Goal: Transaction & Acquisition: Book appointment/travel/reservation

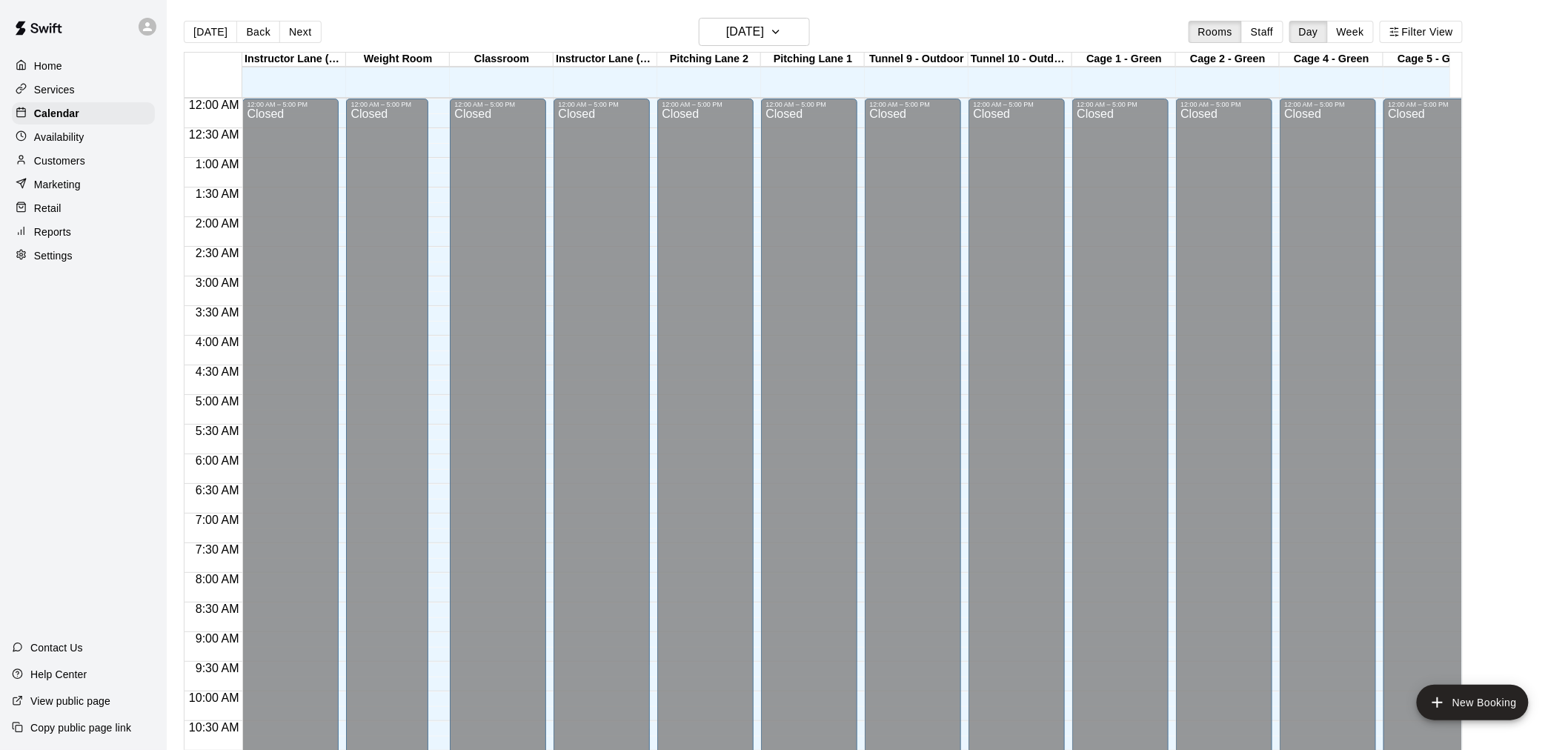
scroll to position [709, 0]
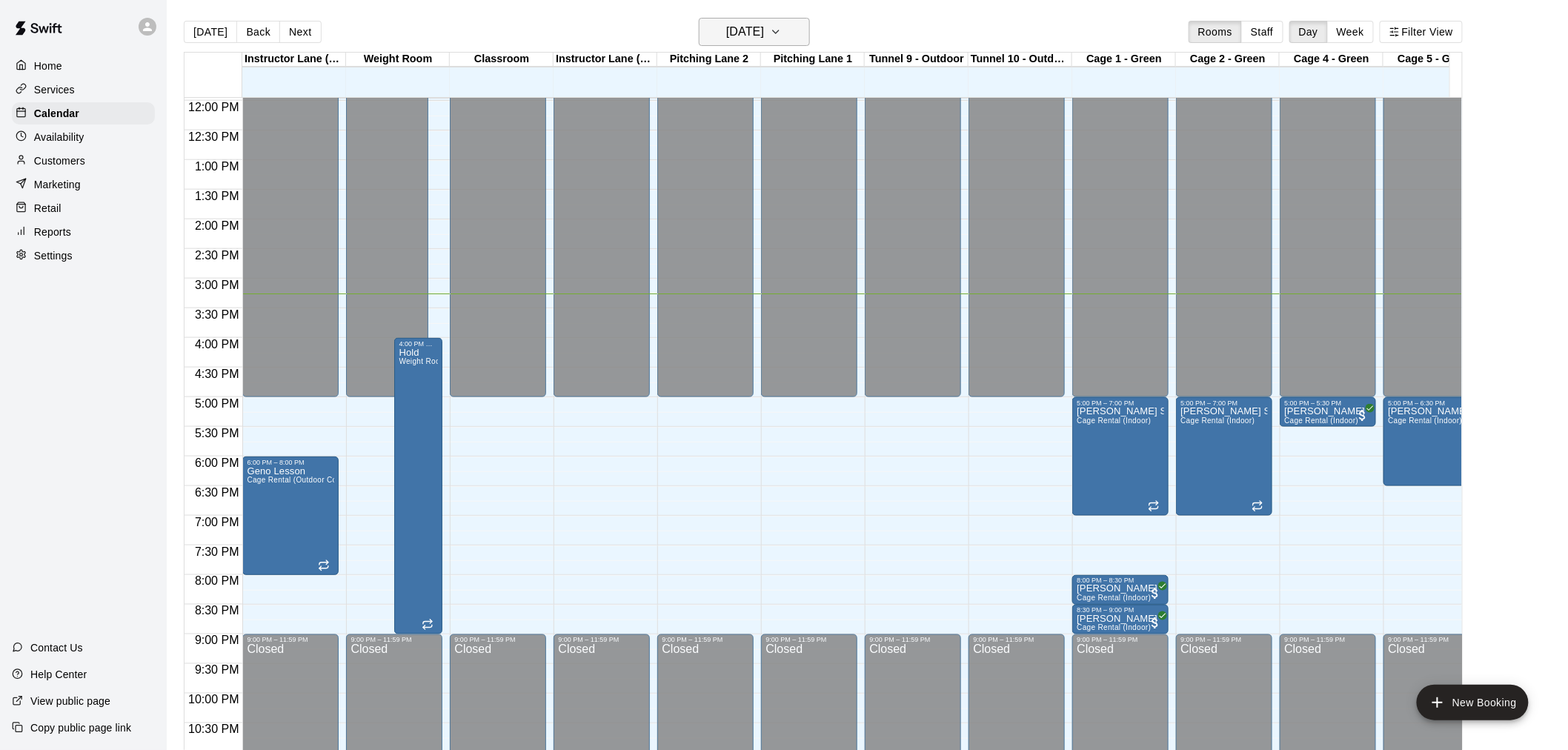
click at [779, 32] on icon "button" at bounding box center [775, 31] width 6 height 3
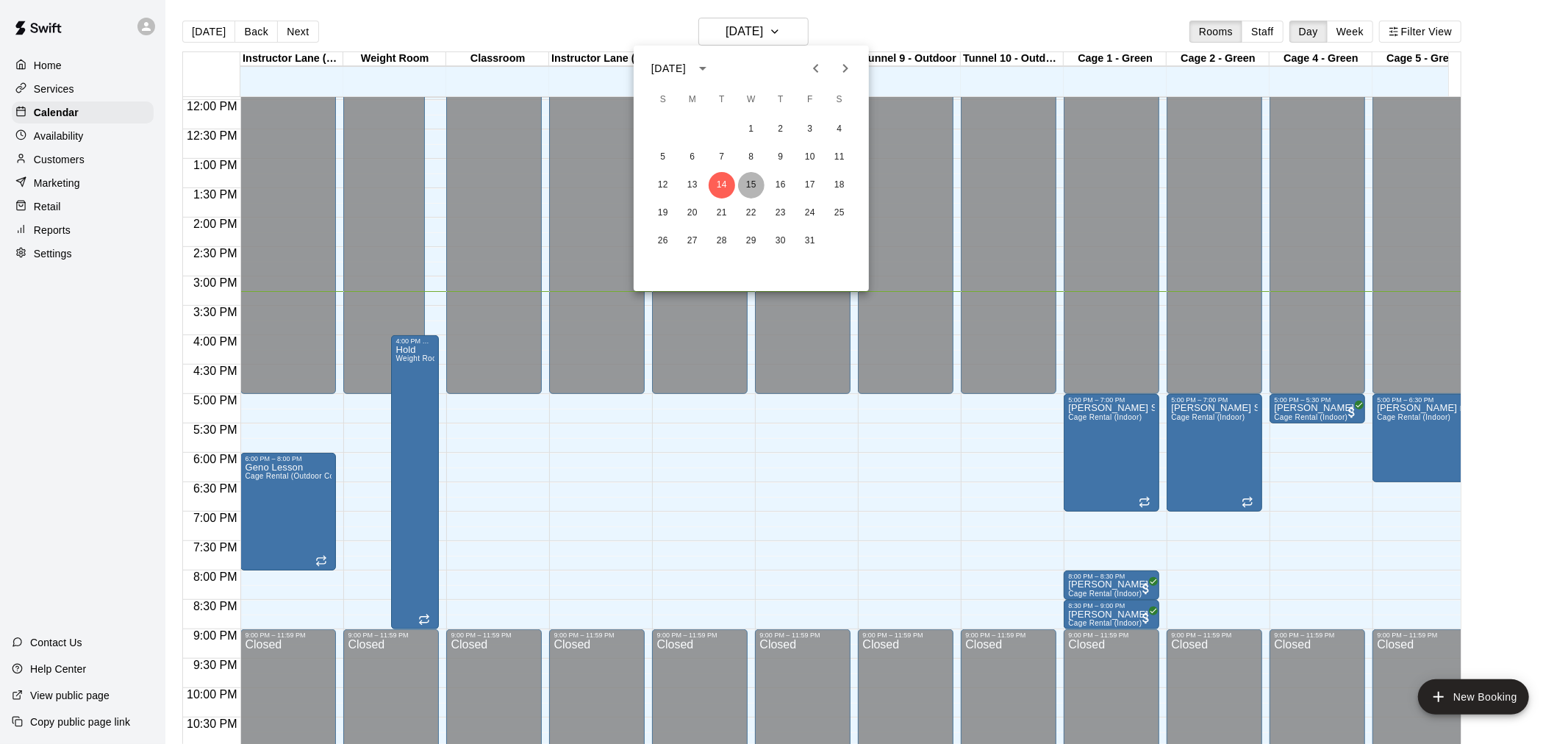
click at [757, 186] on button "15" at bounding box center [751, 184] width 26 height 26
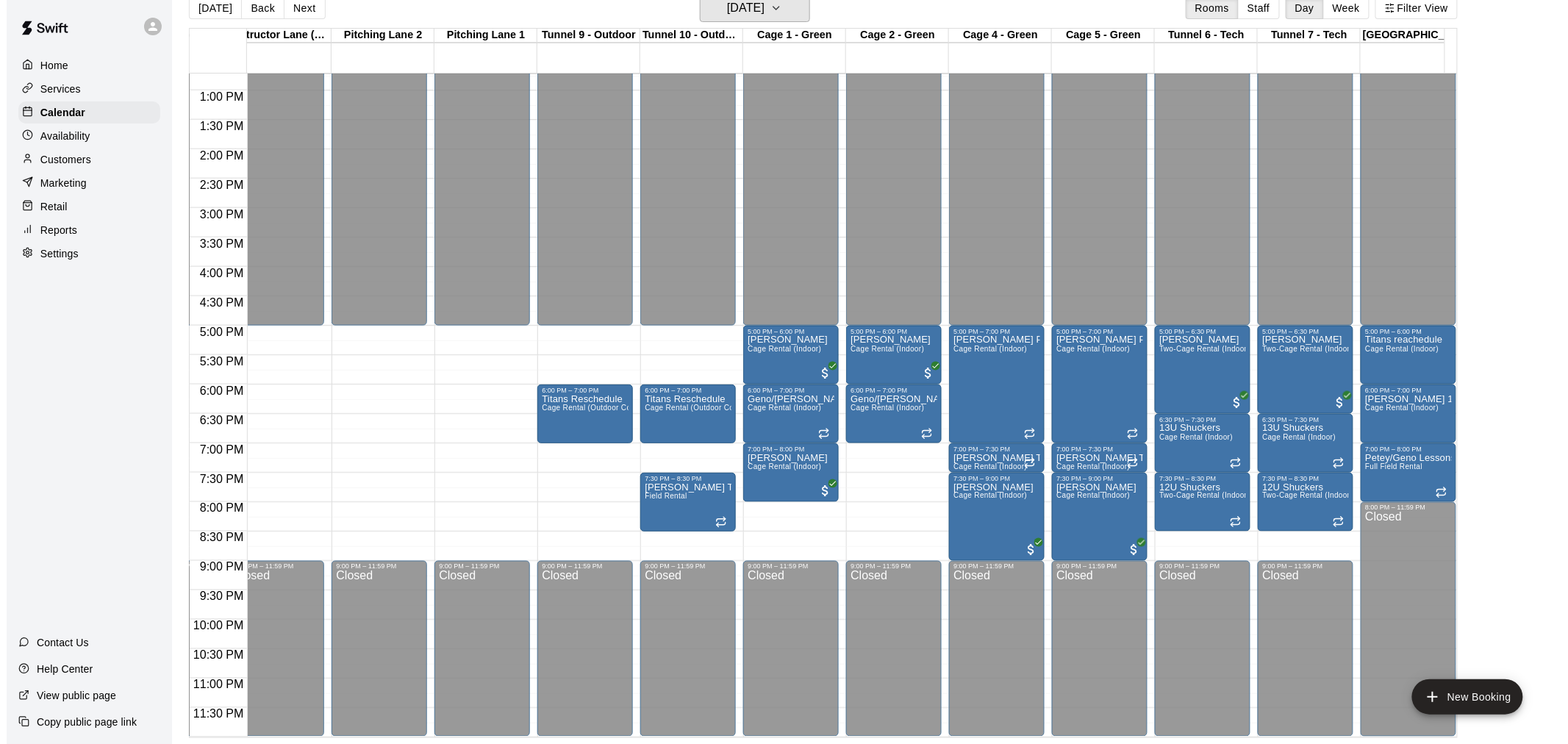
scroll to position [0, 275]
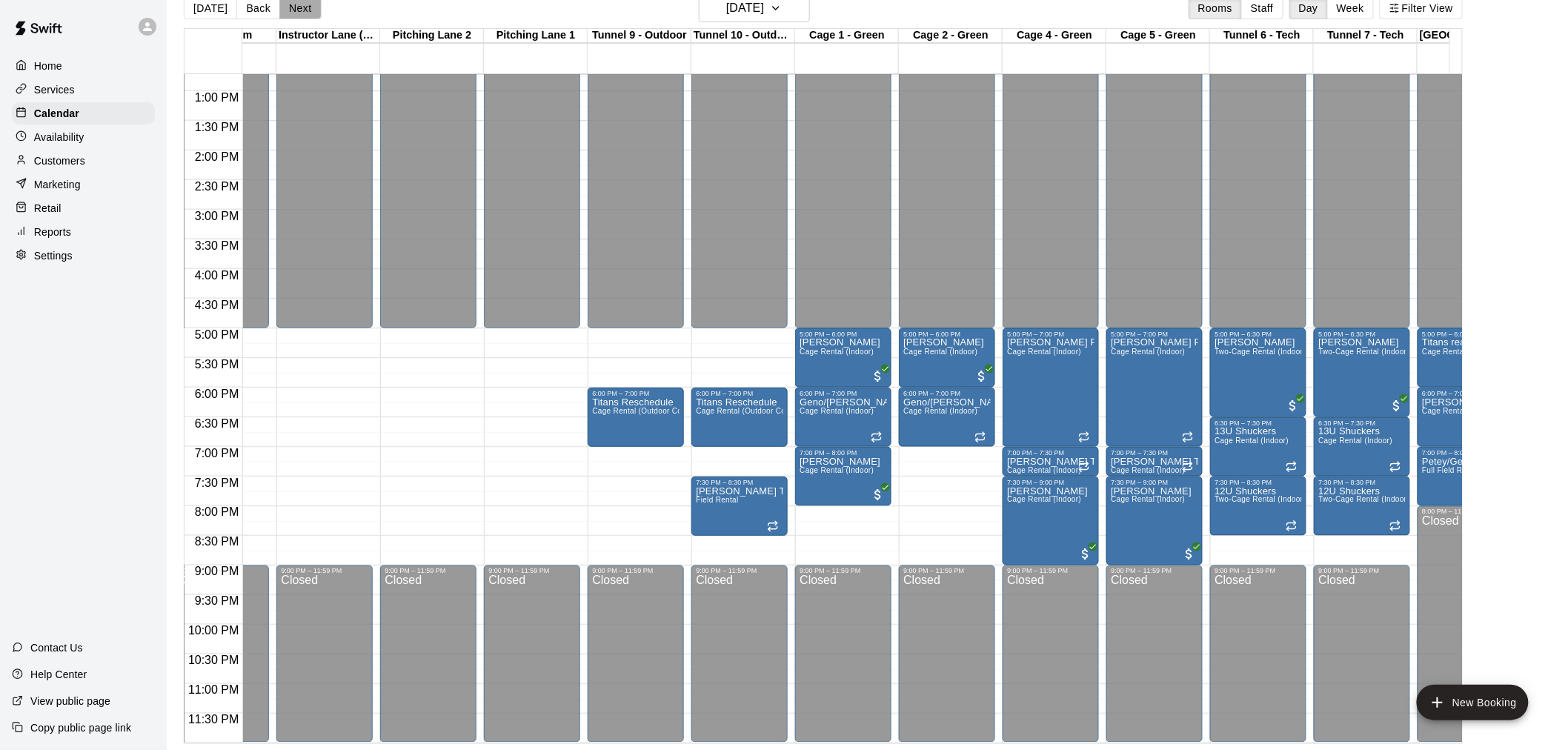
click at [291, 11] on button "Next" at bounding box center [299, 8] width 41 height 22
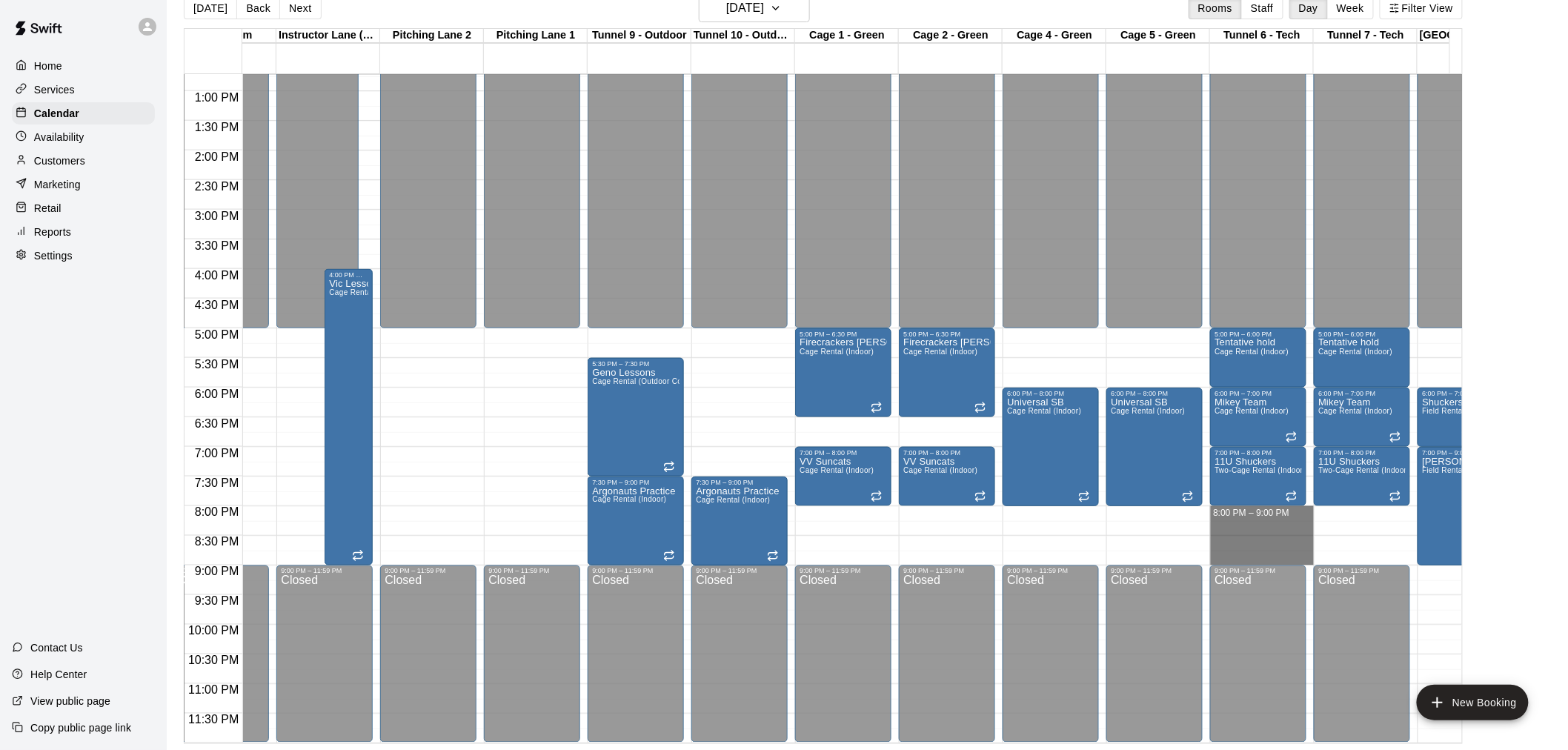
drag, startPoint x: 1255, startPoint y: 497, endPoint x: 1254, endPoint y: 538, distance: 41.0
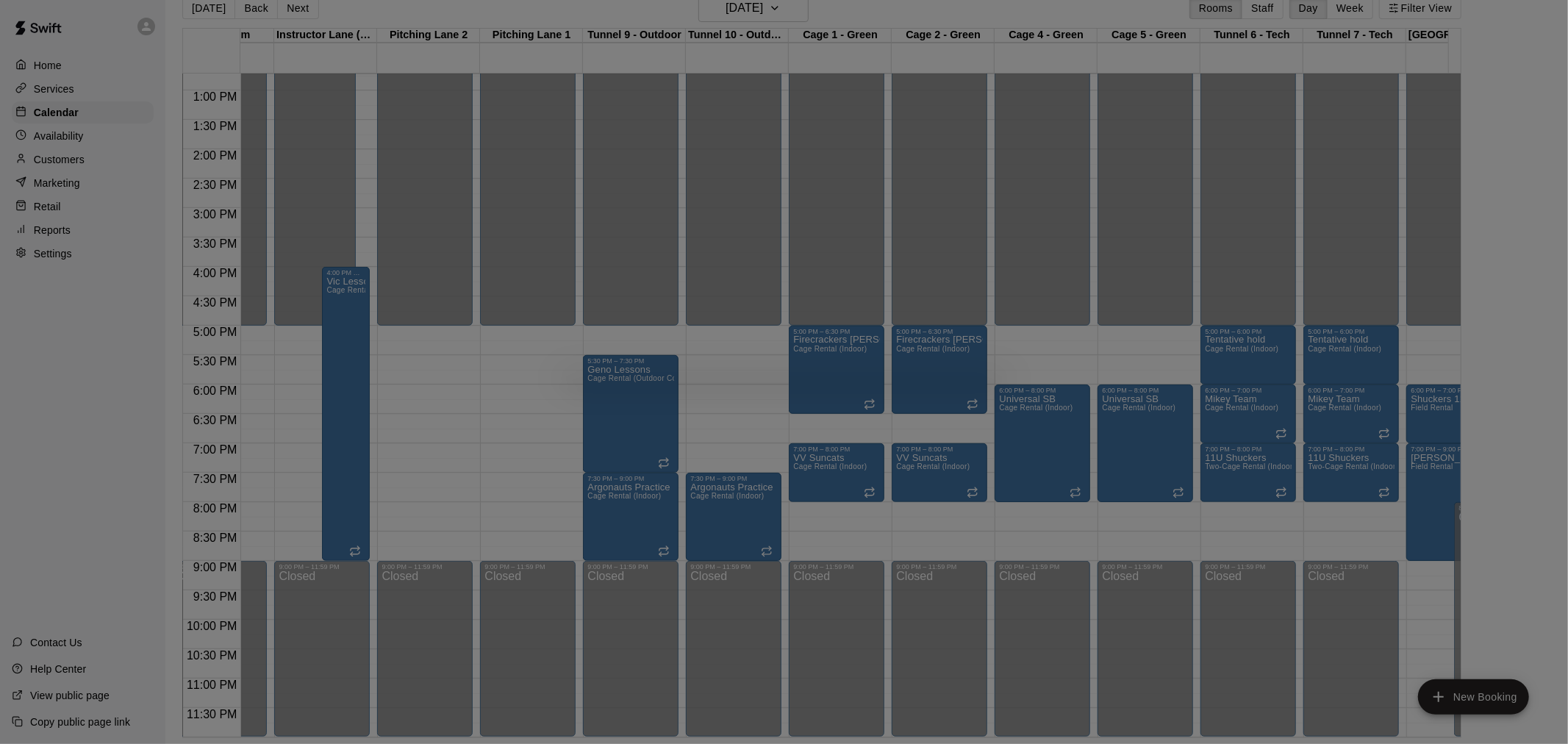
drag, startPoint x: 1248, startPoint y: 497, endPoint x: 1159, endPoint y: 515, distance: 90.8
click at [1239, 537] on div at bounding box center [784, 372] width 1568 height 744
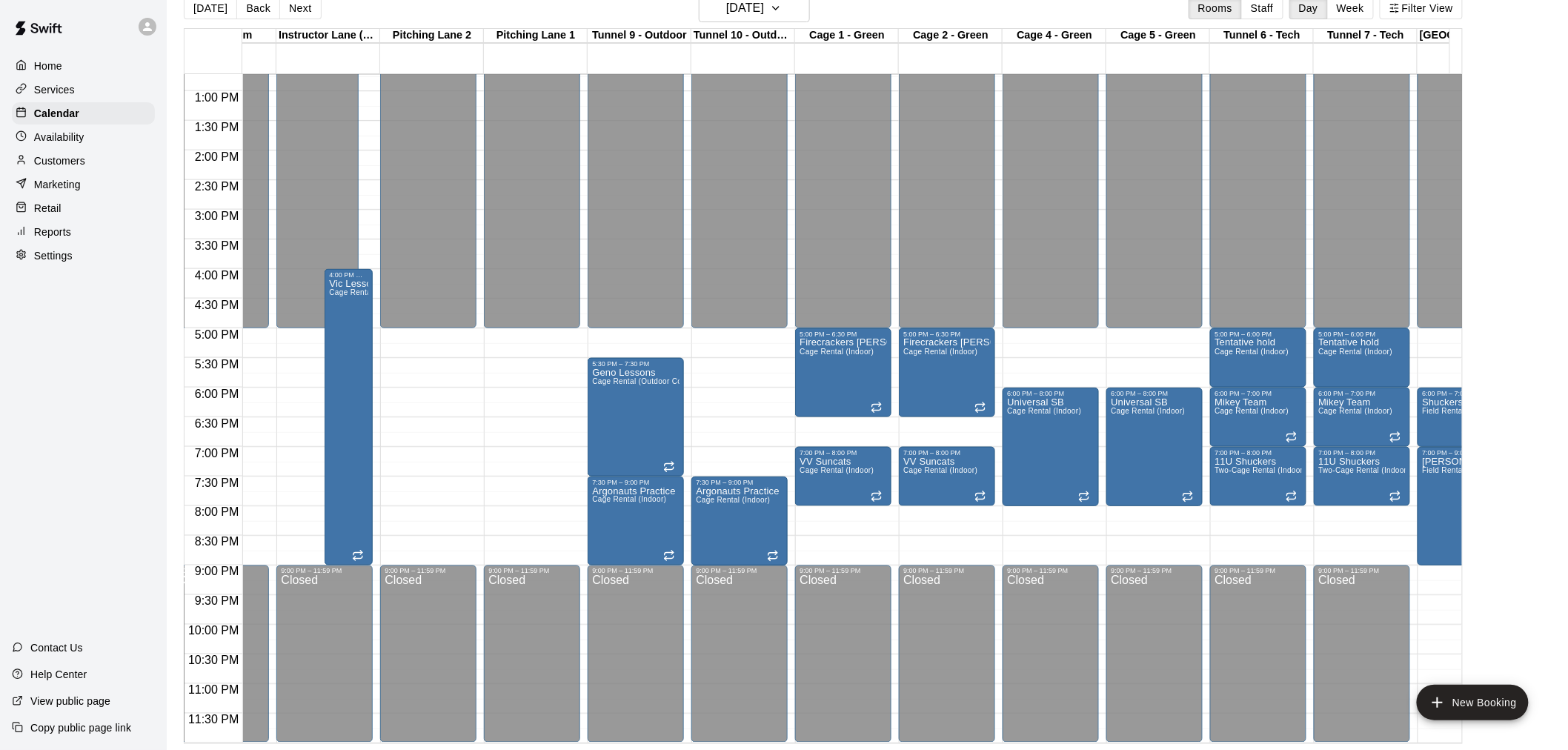
click at [1255, 502] on div "12:00 AM – 5:00 PM Closed 5:00 PM – 6:00 PM Tentative hold Cage Rental (Indoor)…" at bounding box center [1258, 31] width 97 height 1422
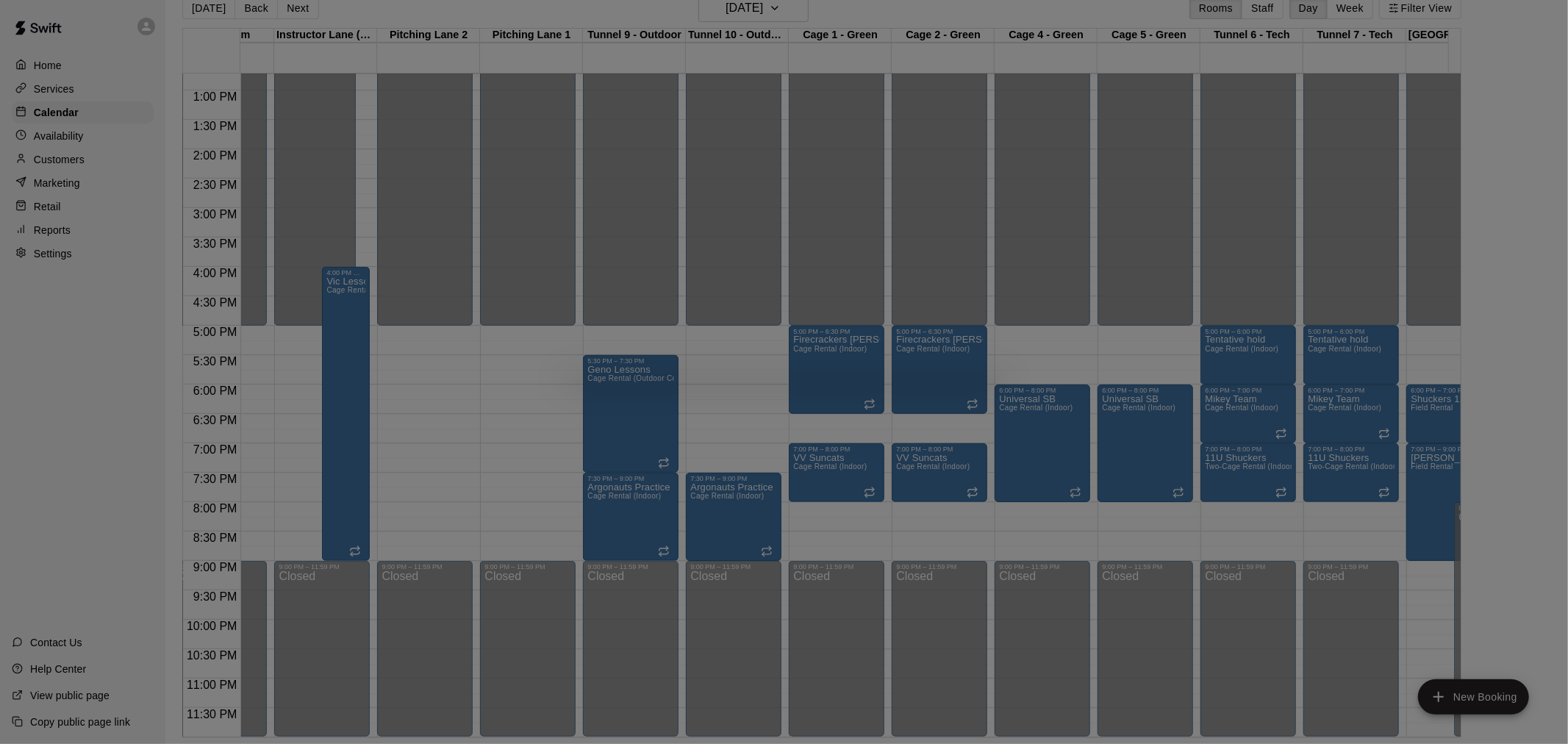
click at [1245, 496] on body "Home Services Calendar Availability Customers Marketing Retail Reports Settings…" at bounding box center [784, 360] width 1568 height 767
click at [1245, 495] on div at bounding box center [784, 372] width 1568 height 744
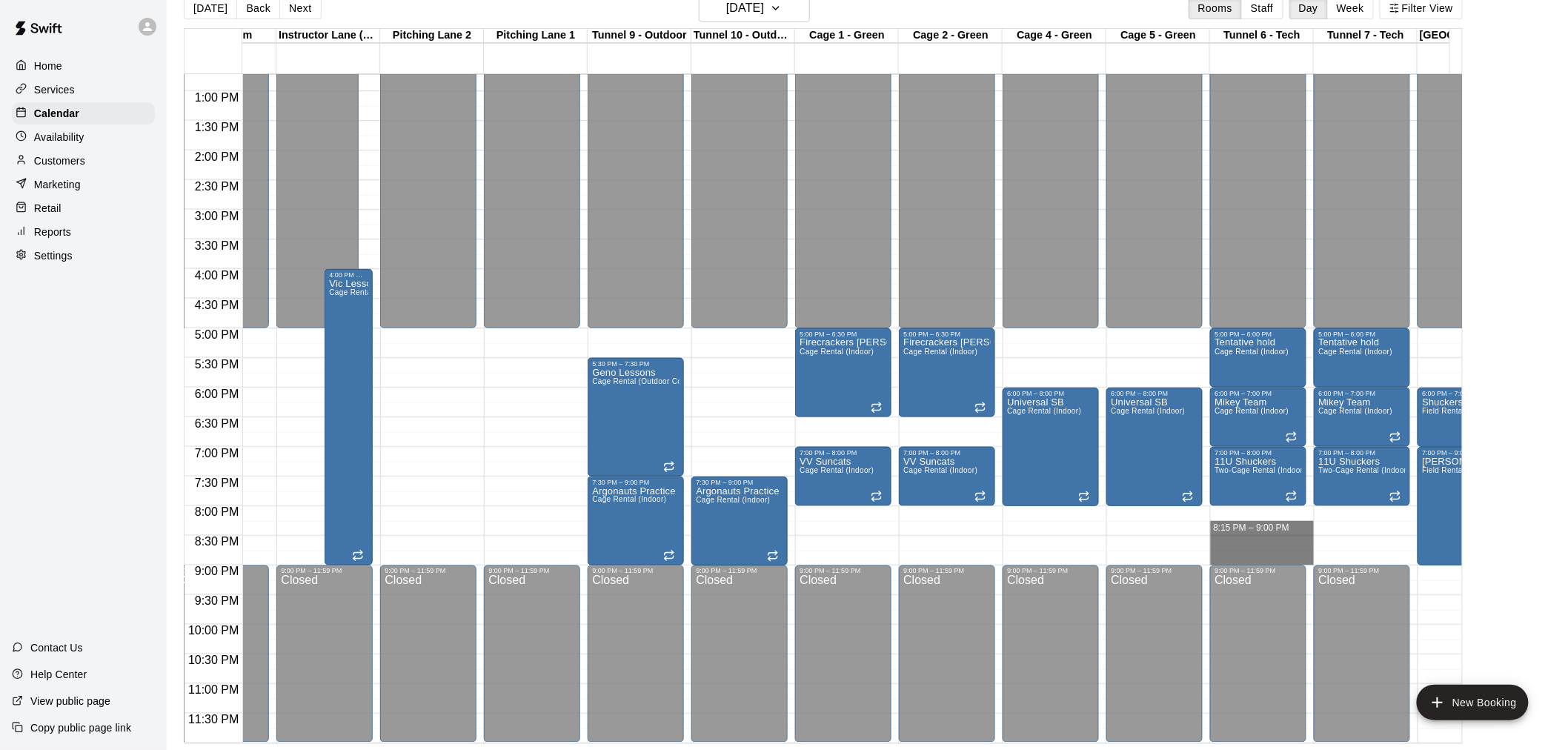
drag, startPoint x: 1252, startPoint y: 498, endPoint x: 1244, endPoint y: 545, distance: 47.7
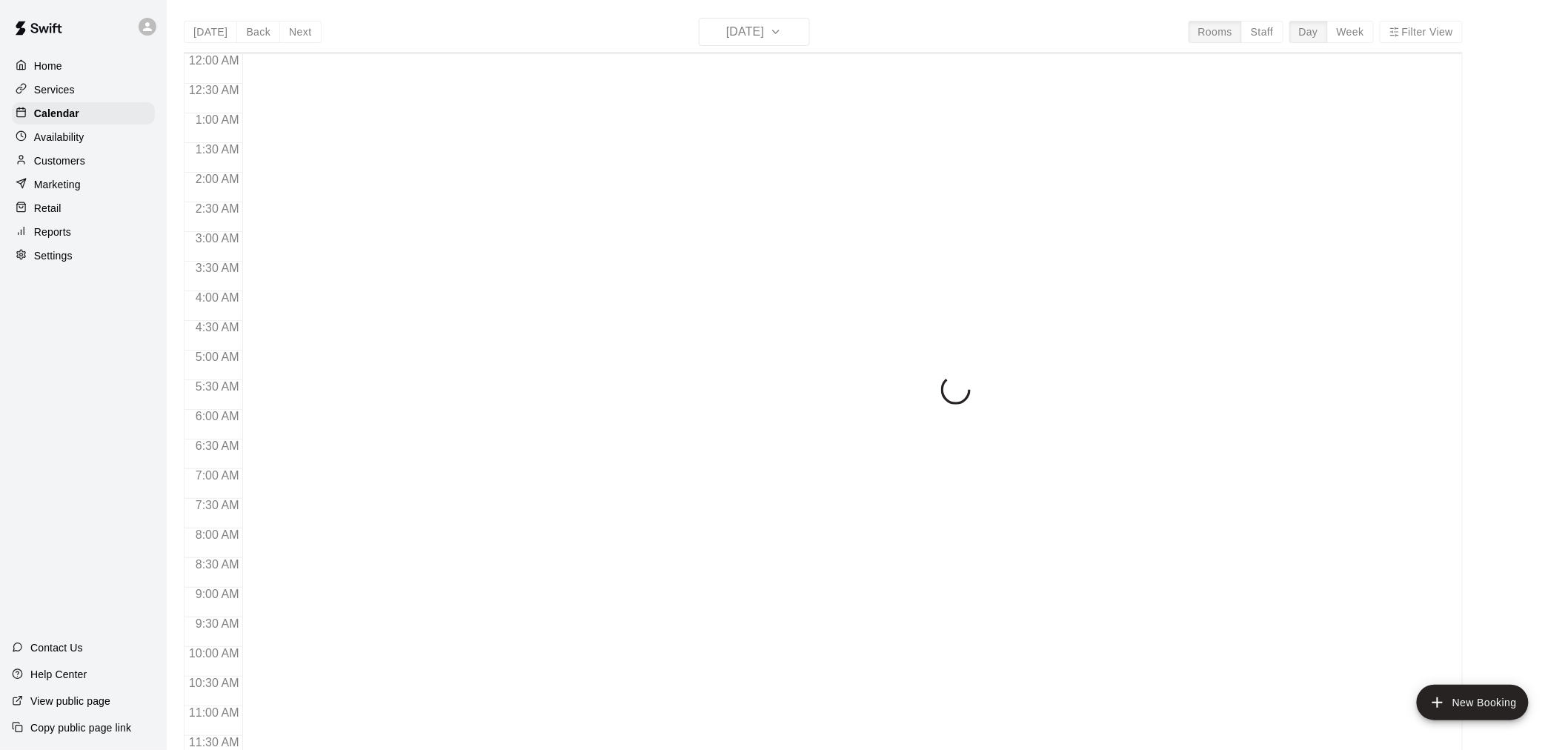
scroll to position [709, 0]
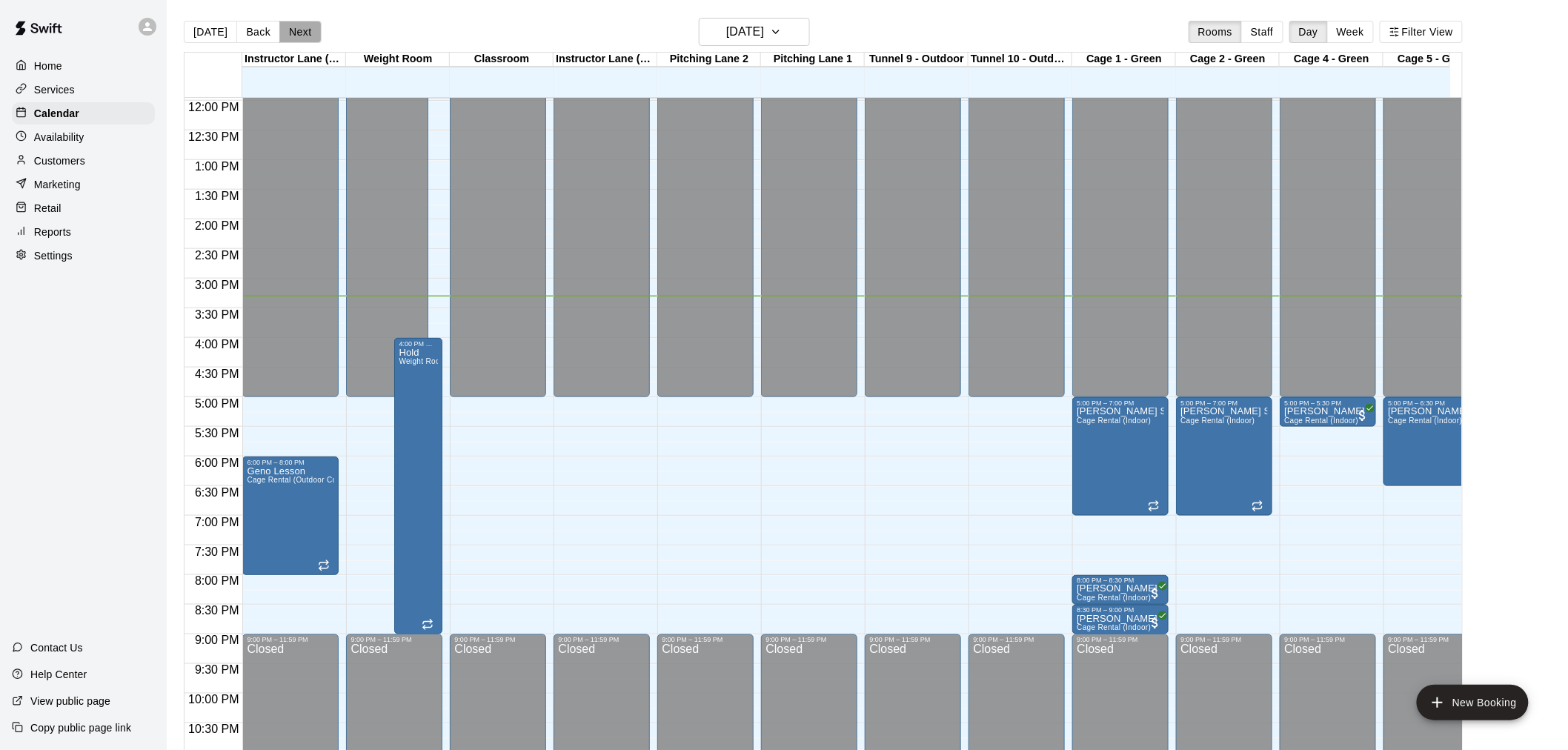
click at [305, 32] on button "Next" at bounding box center [299, 32] width 41 height 22
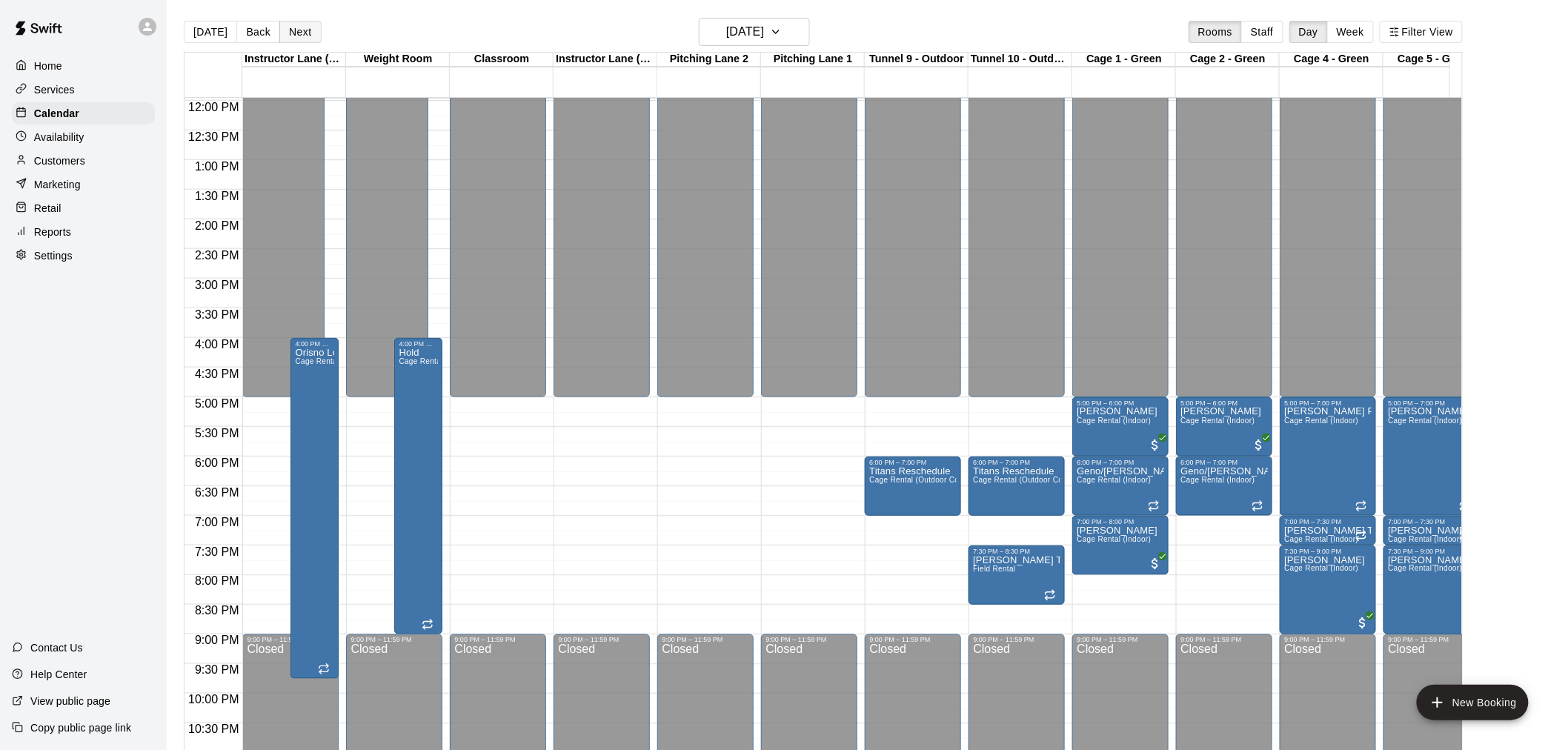
click at [305, 32] on button "Next" at bounding box center [299, 32] width 41 height 22
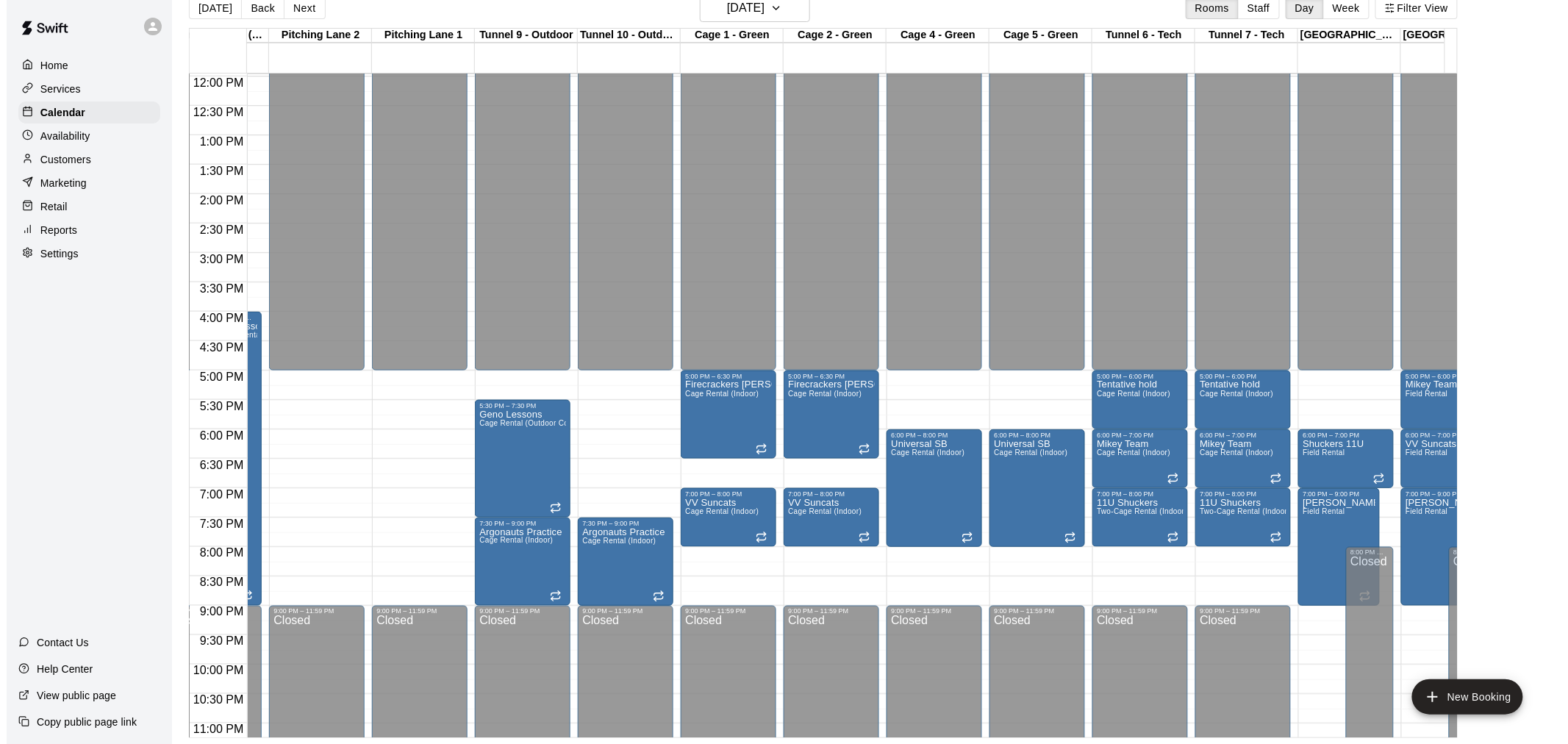
scroll to position [0, 437]
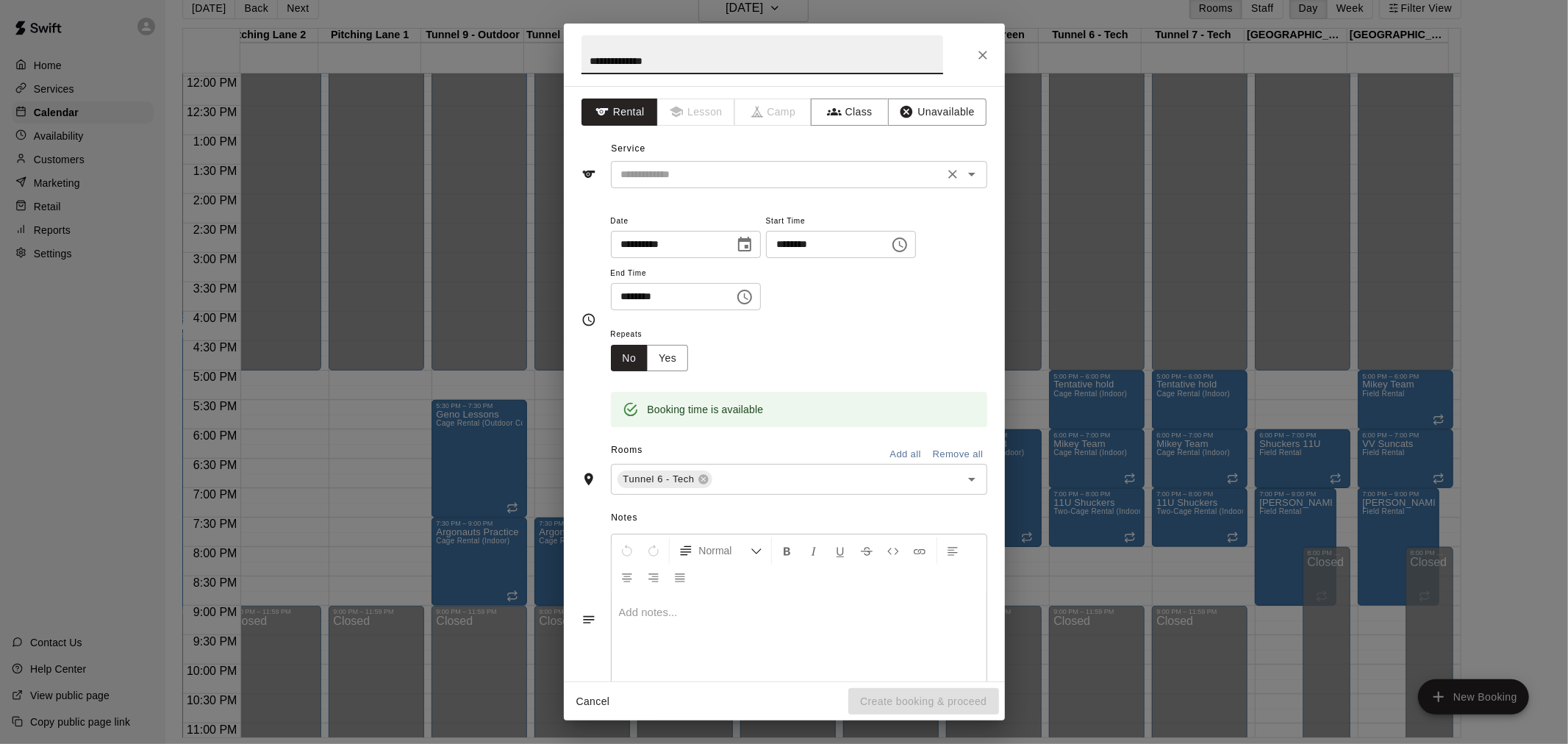
type input "**********"
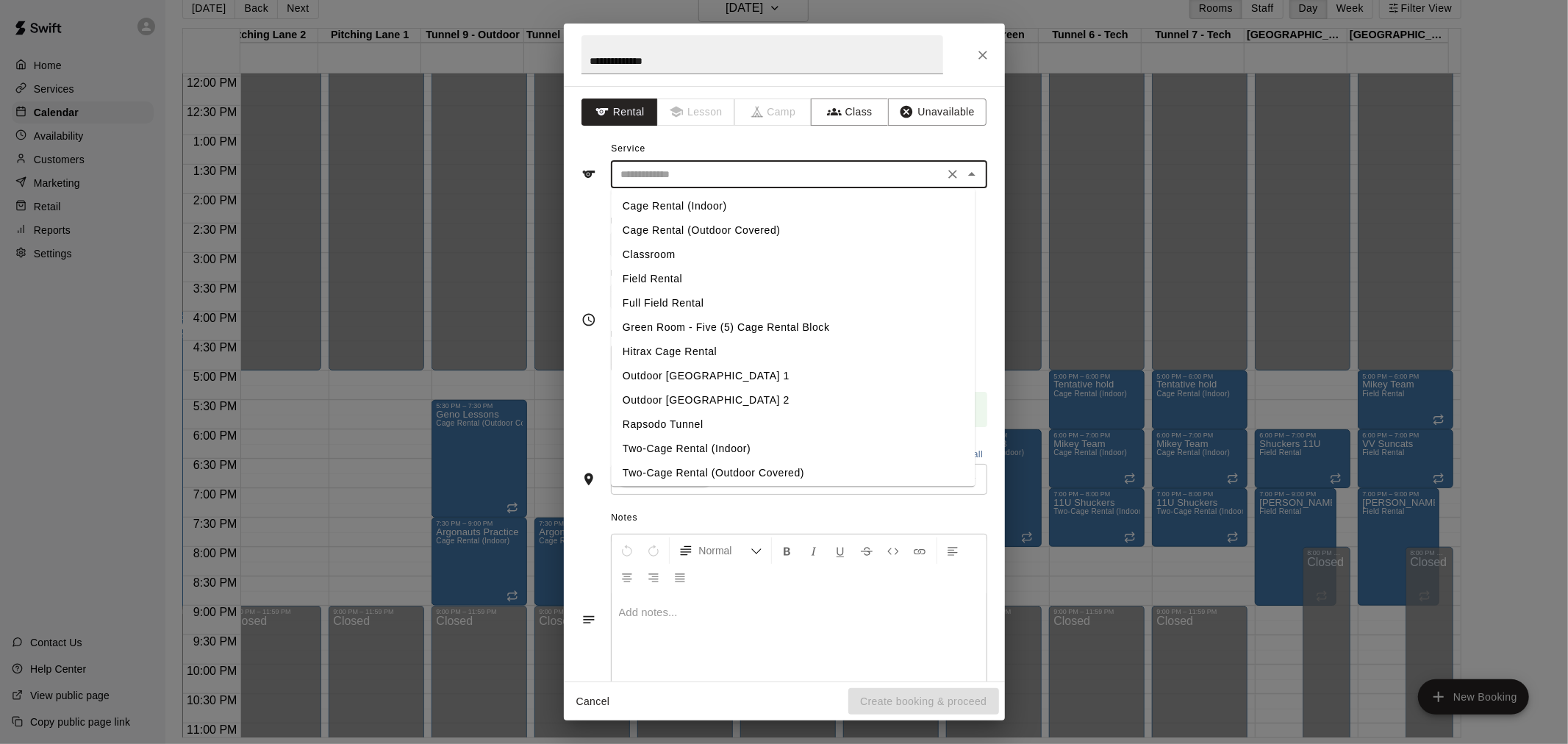
click at [706, 165] on input "text" at bounding box center [777, 174] width 324 height 18
click at [713, 205] on li "Cage Rental (Indoor)" at bounding box center [793, 205] width 363 height 25
type input "**********"
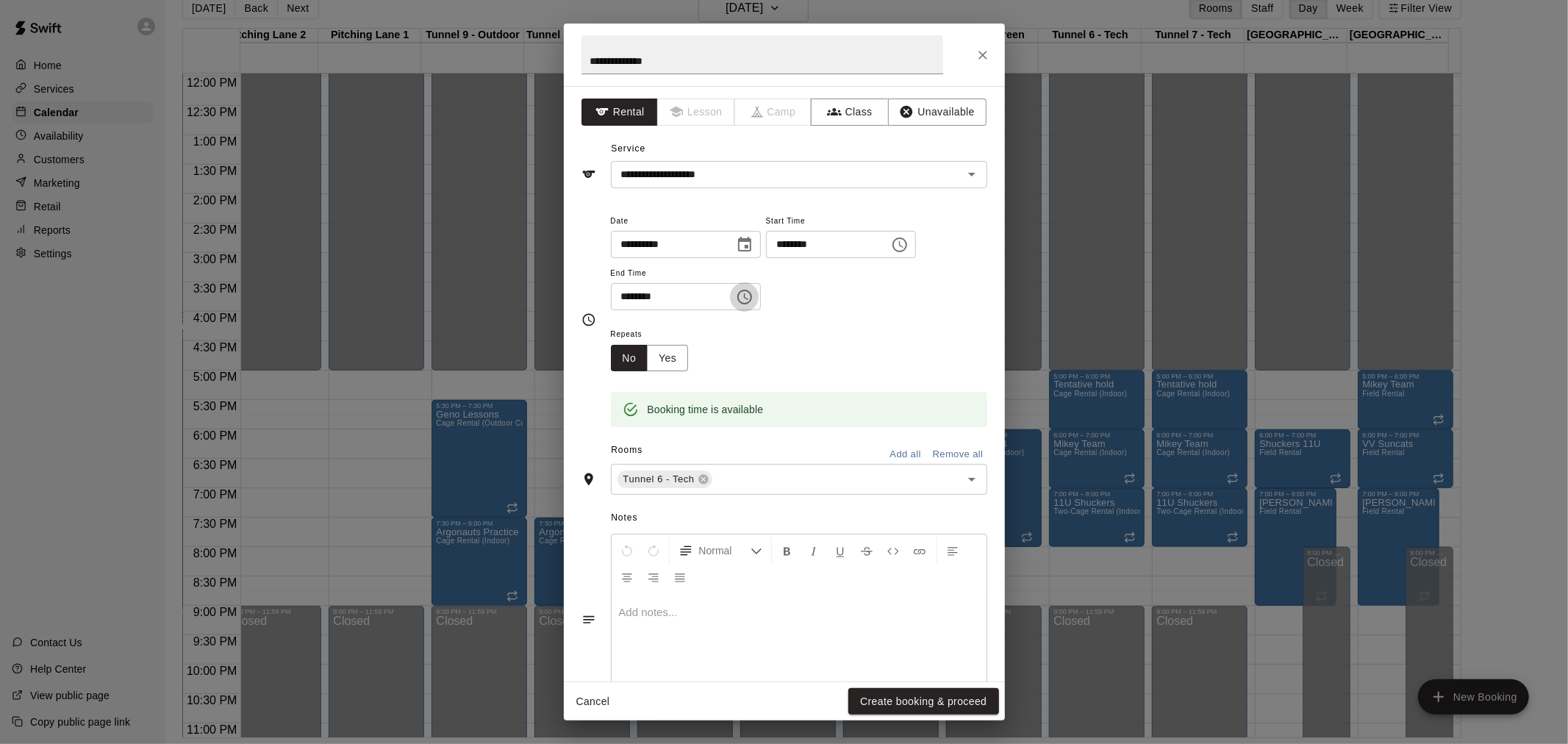
click at [753, 299] on icon "Choose time, selected time is 8:30 PM" at bounding box center [744, 297] width 17 height 17
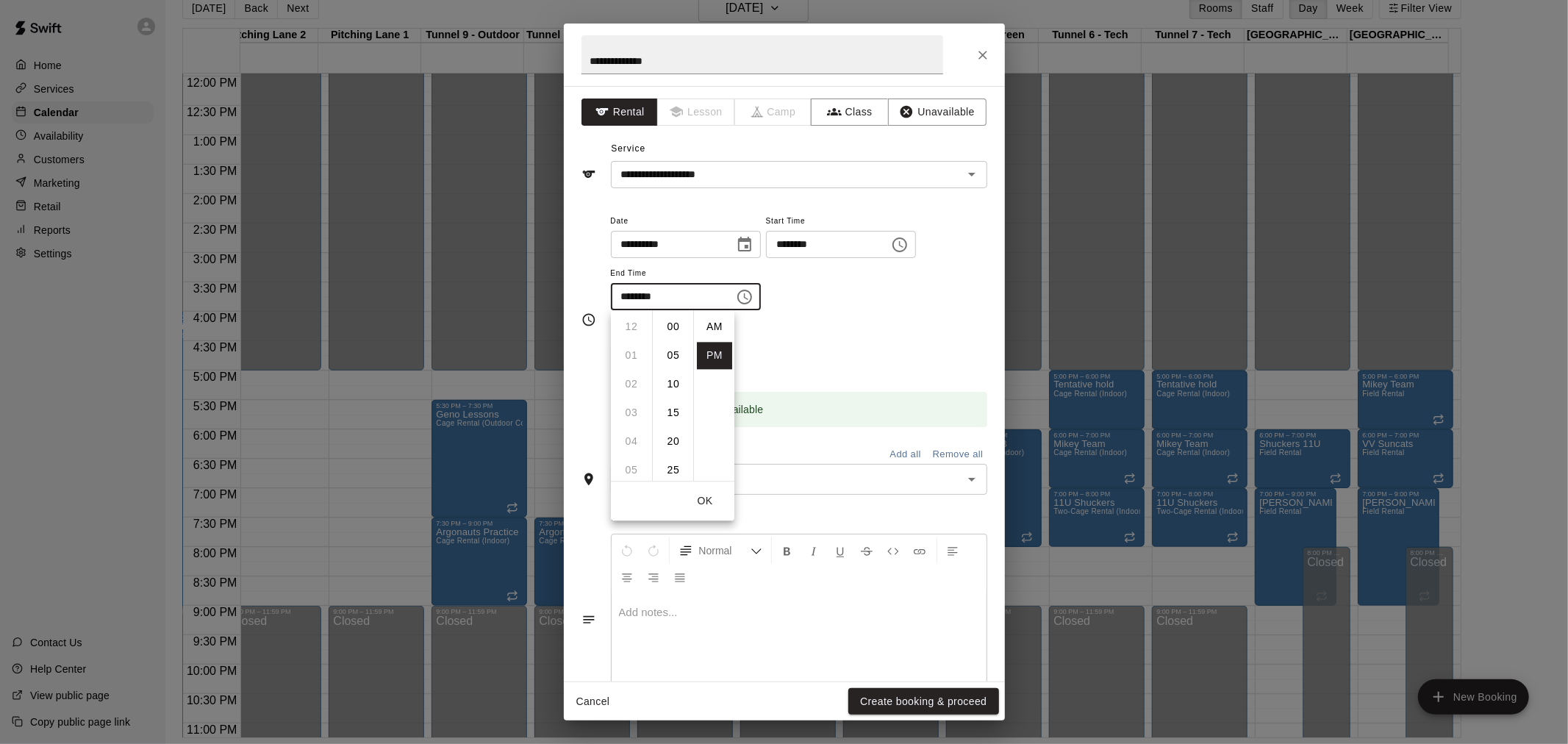
scroll to position [26, 0]
click at [635, 351] on li "09" at bounding box center [631, 355] width 36 height 27
click at [668, 322] on li "00" at bounding box center [673, 318] width 36 height 27
type input "********"
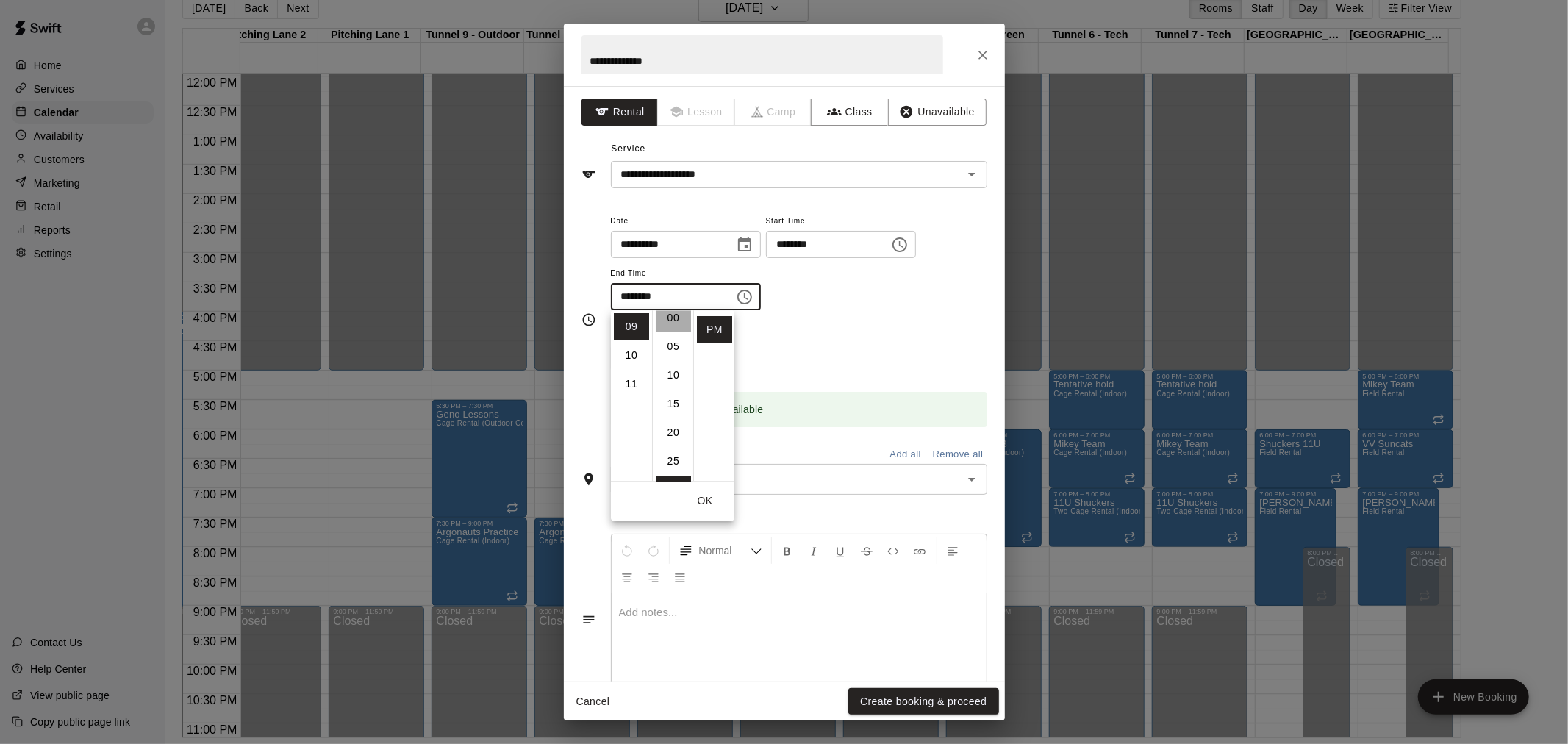
scroll to position [0, 0]
click at [914, 695] on button "Create booking & proceed" at bounding box center [923, 701] width 150 height 27
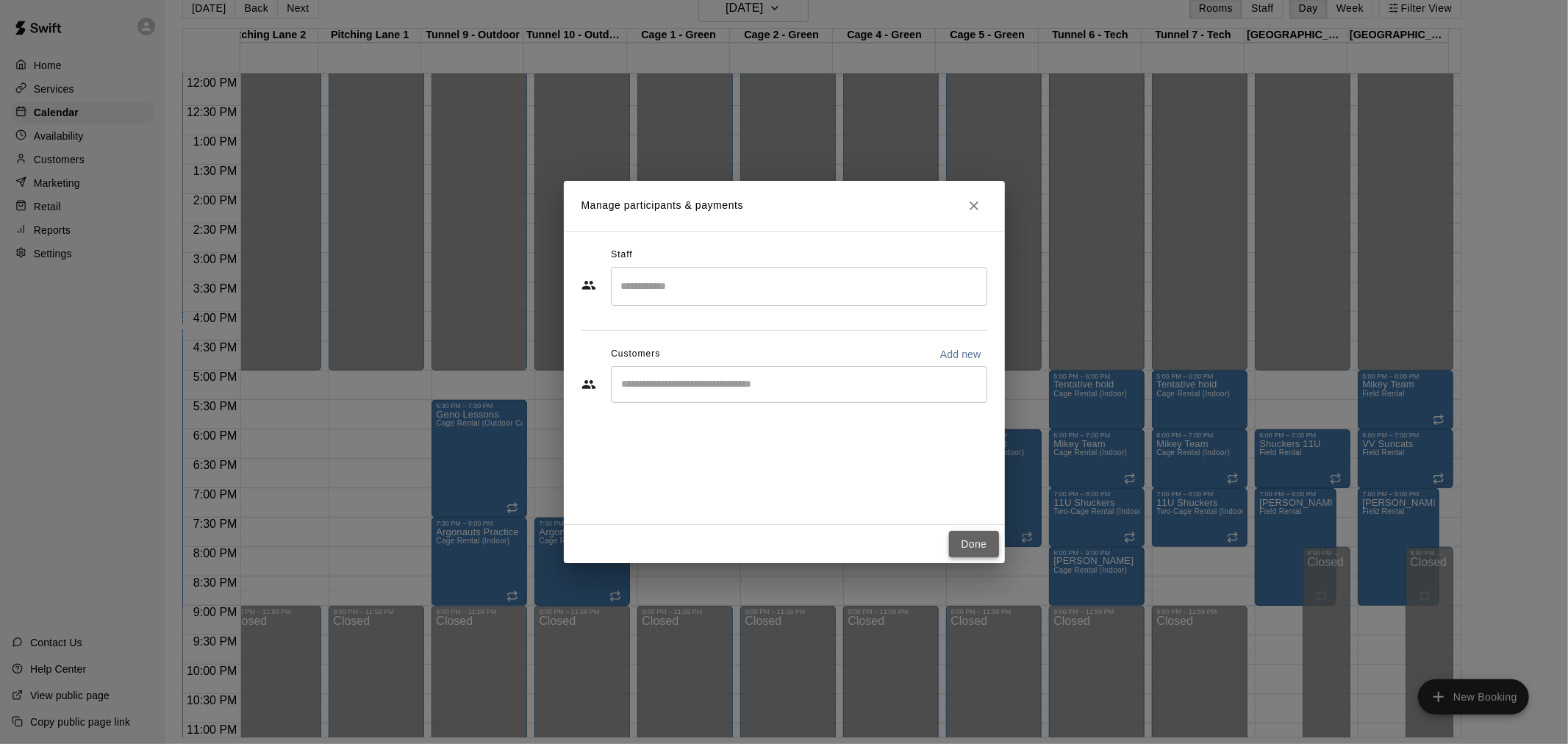
click at [982, 545] on button "Done" at bounding box center [973, 544] width 49 height 27
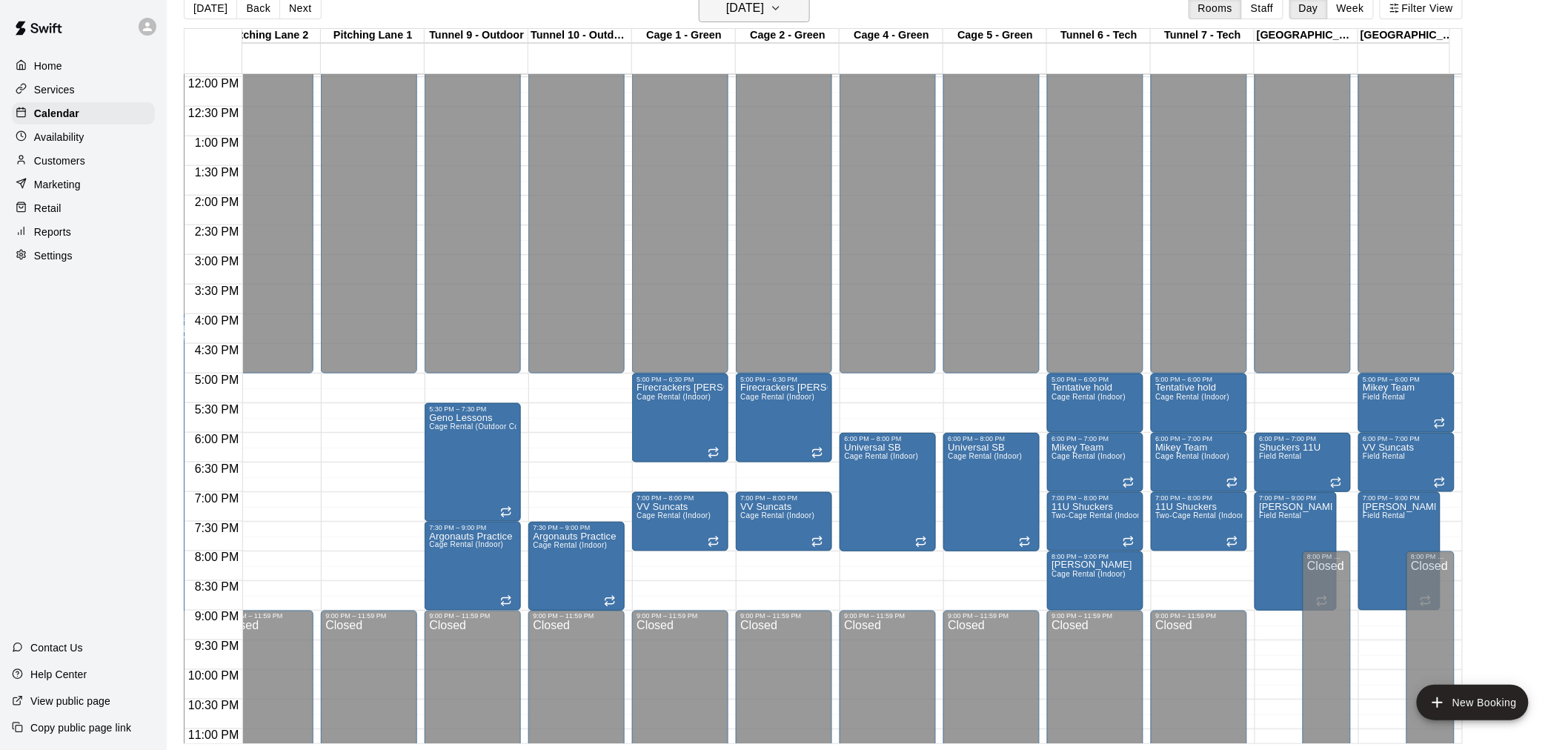
click at [782, 12] on icon "button" at bounding box center [775, 7] width 12 height 17
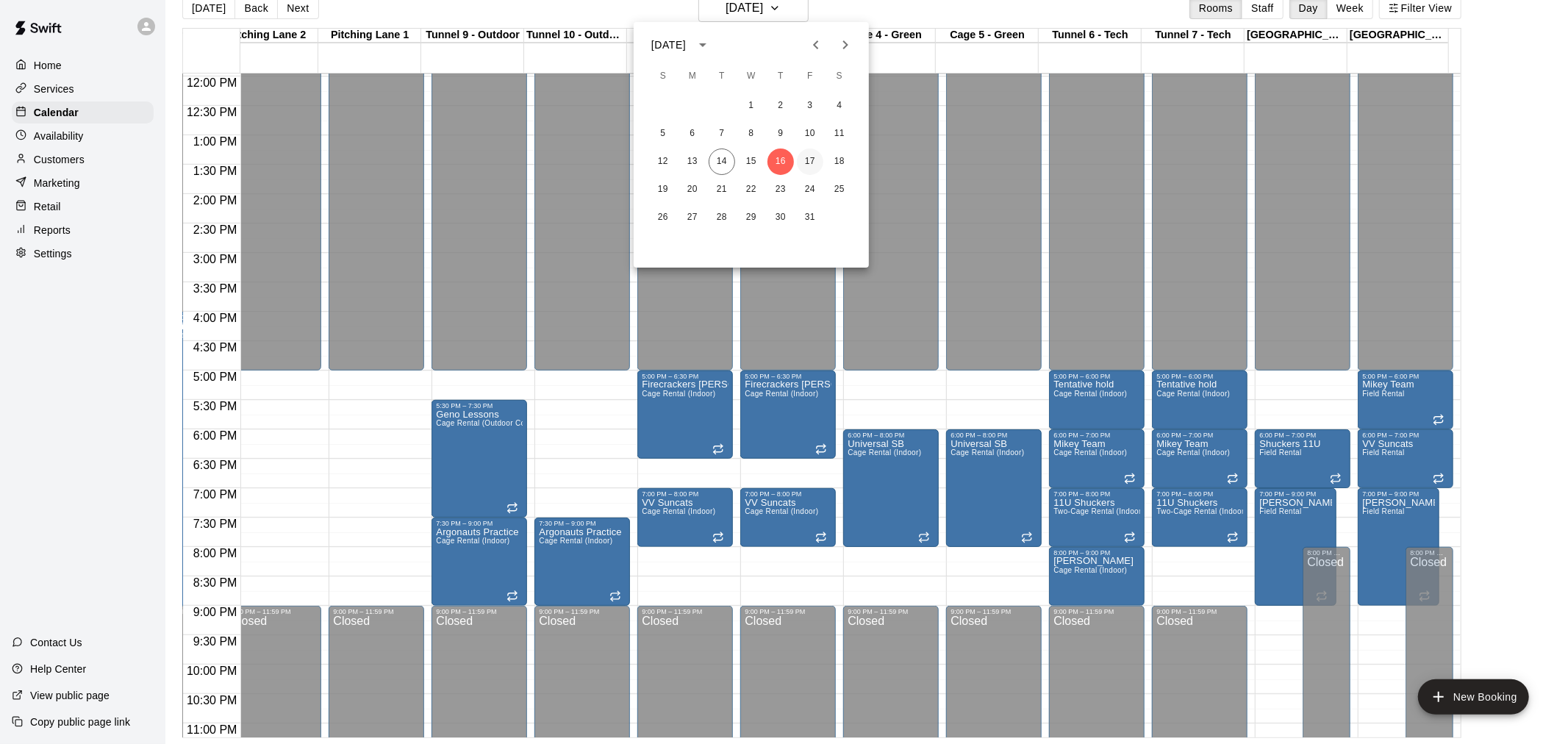
click at [808, 163] on button "17" at bounding box center [809, 162] width 26 height 26
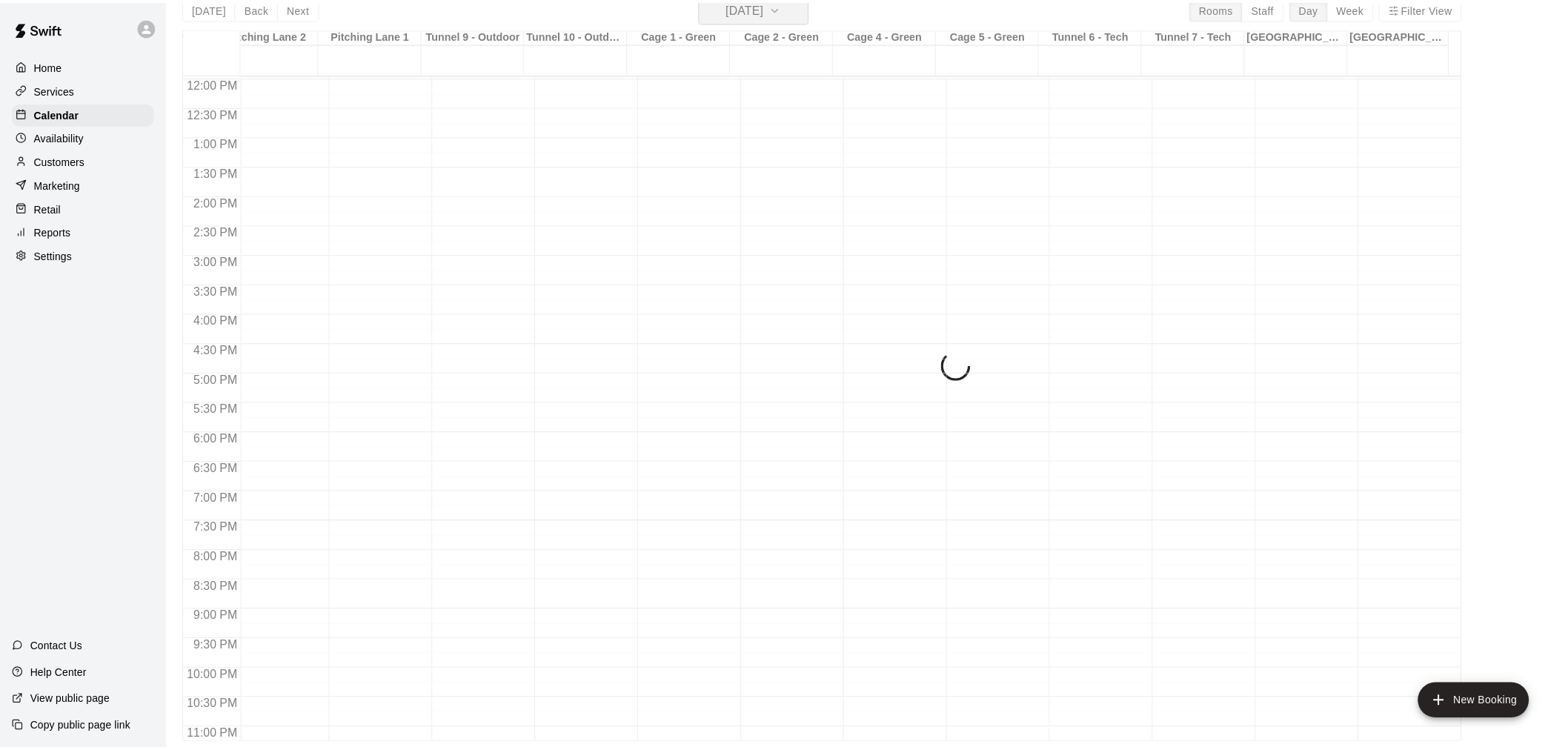
scroll to position [17, 0]
